Goal: Information Seeking & Learning: Learn about a topic

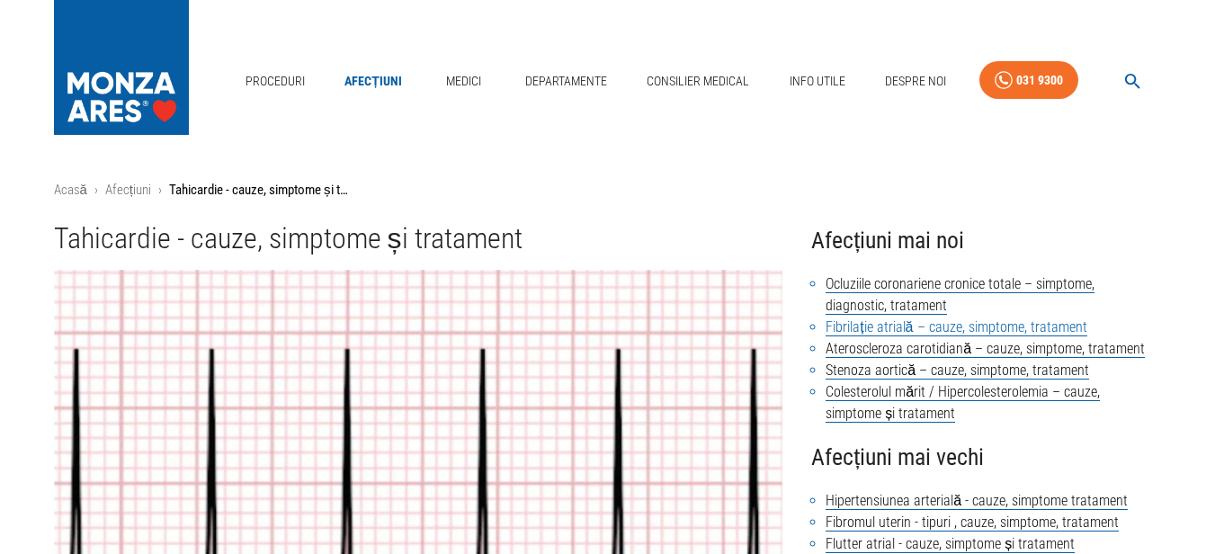
click at [882, 330] on link "Fibrilație atrială – cauze, simptome, tratament" at bounding box center [956, 327] width 261 height 18
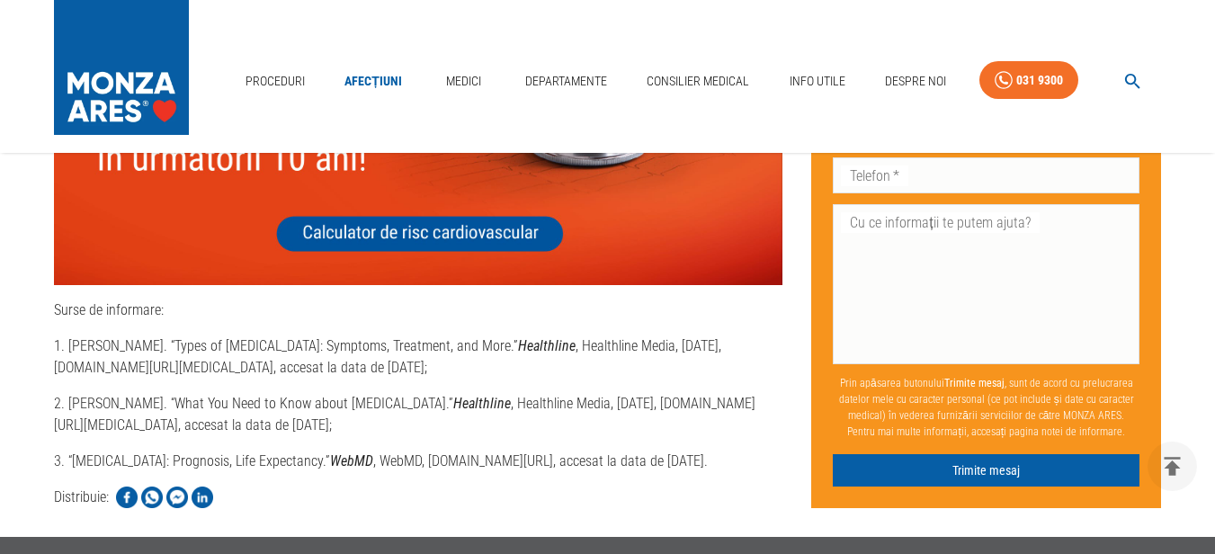
scroll to position [7464, 0]
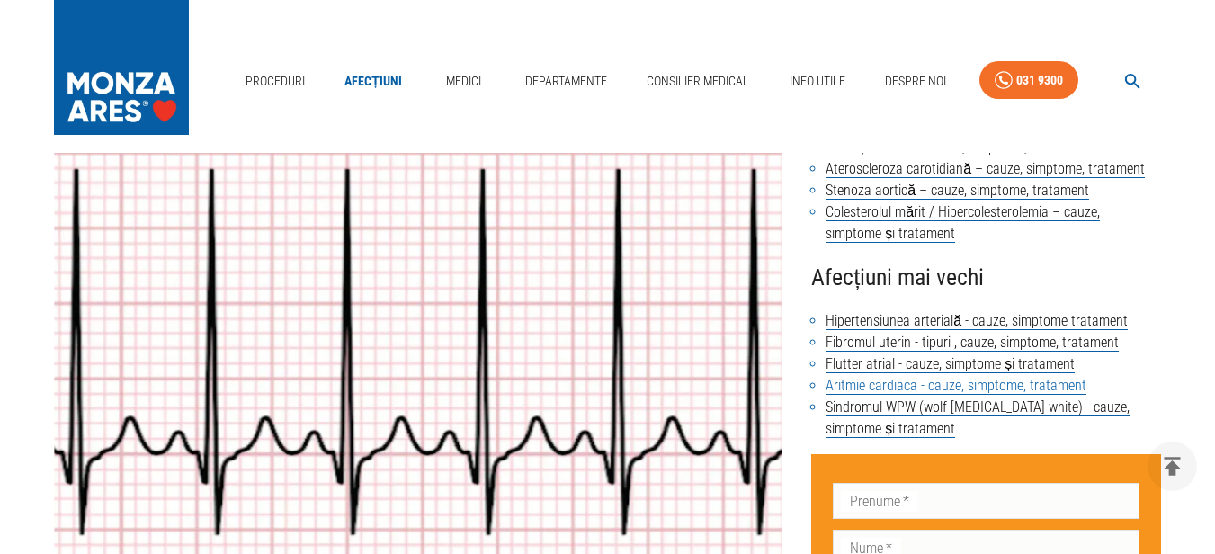
click at [958, 387] on link "Aritmie cardiaca - cauze, simptome, tratament" at bounding box center [956, 386] width 261 height 18
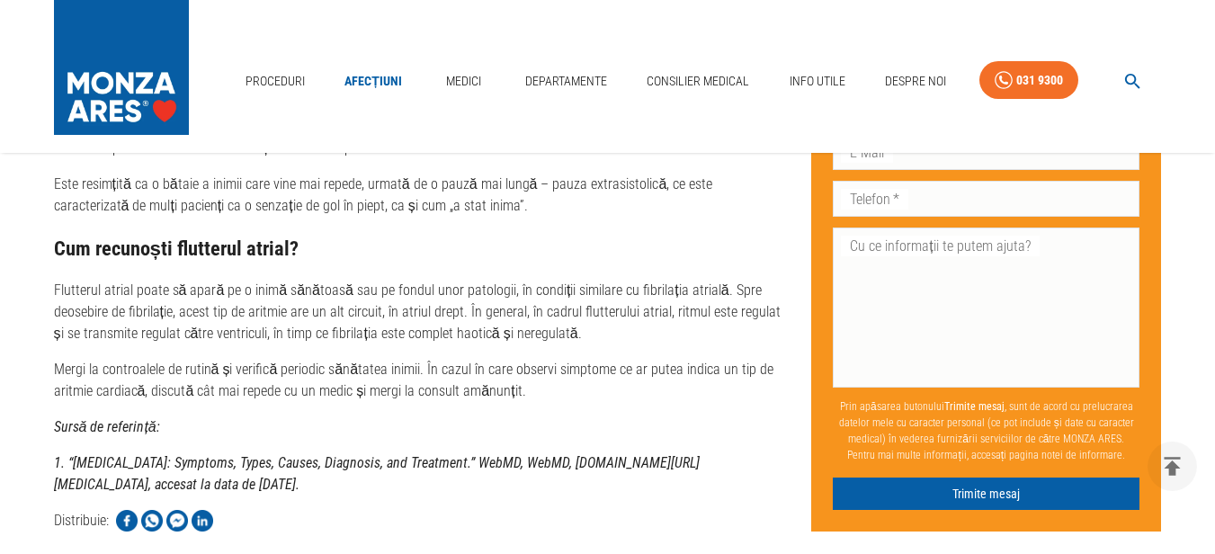
scroll to position [5396, 0]
